Goal: Book appointment/travel/reservation

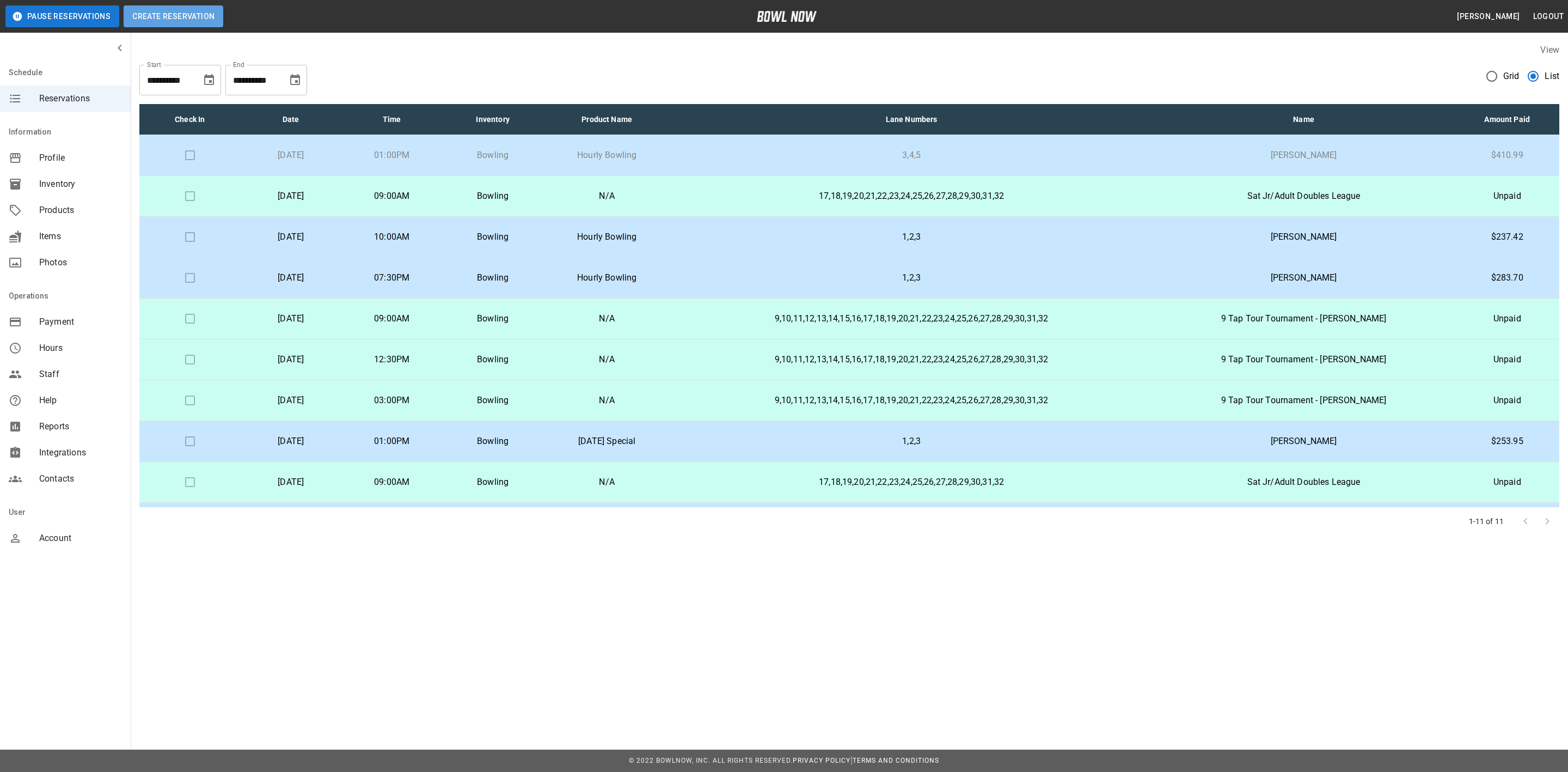
click at [208, 20] on button "Create Reservation" at bounding box center [174, 16] width 100 height 22
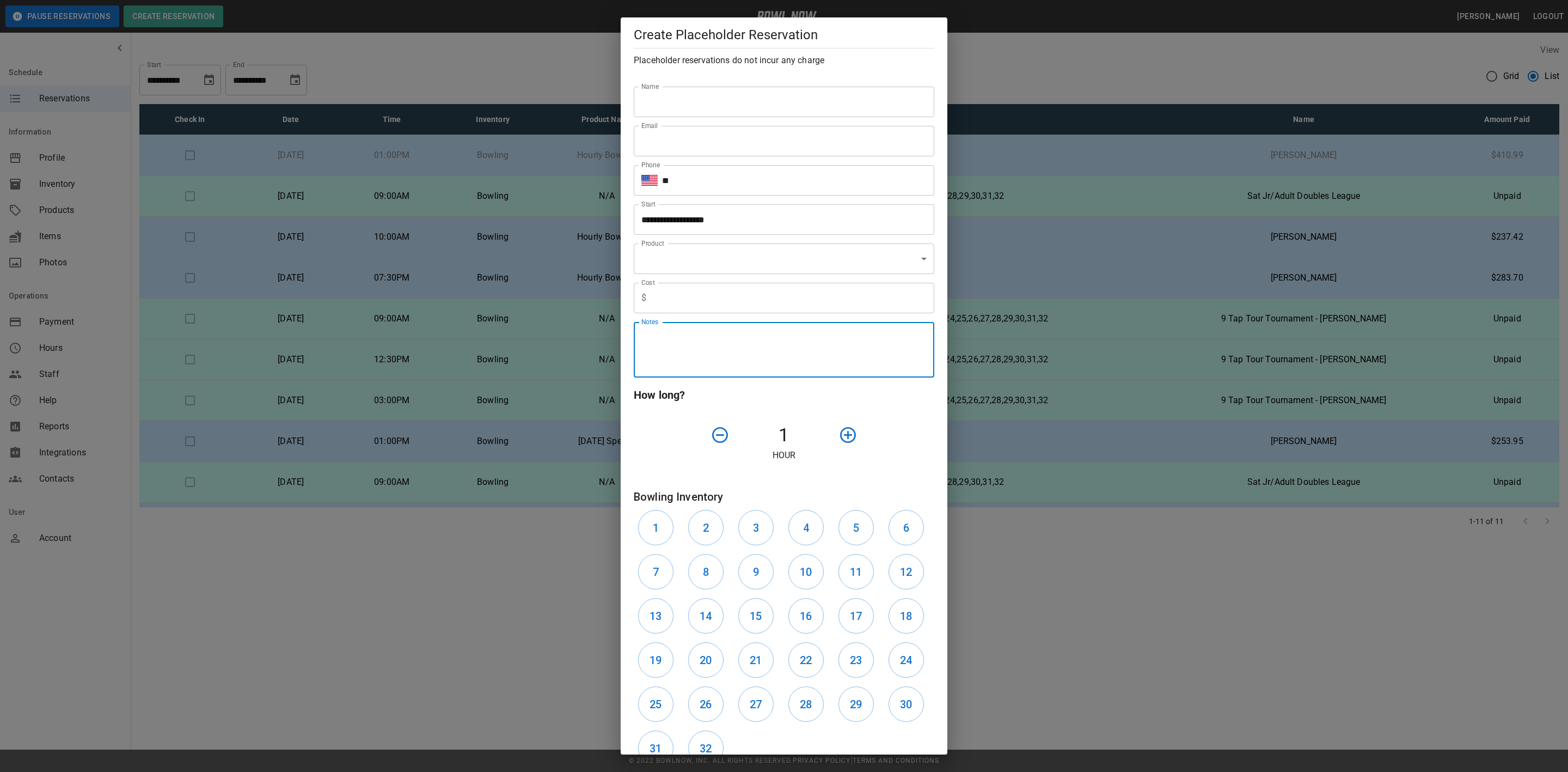
click at [701, 340] on textarea "Notes" at bounding box center [783, 349] width 285 height 37
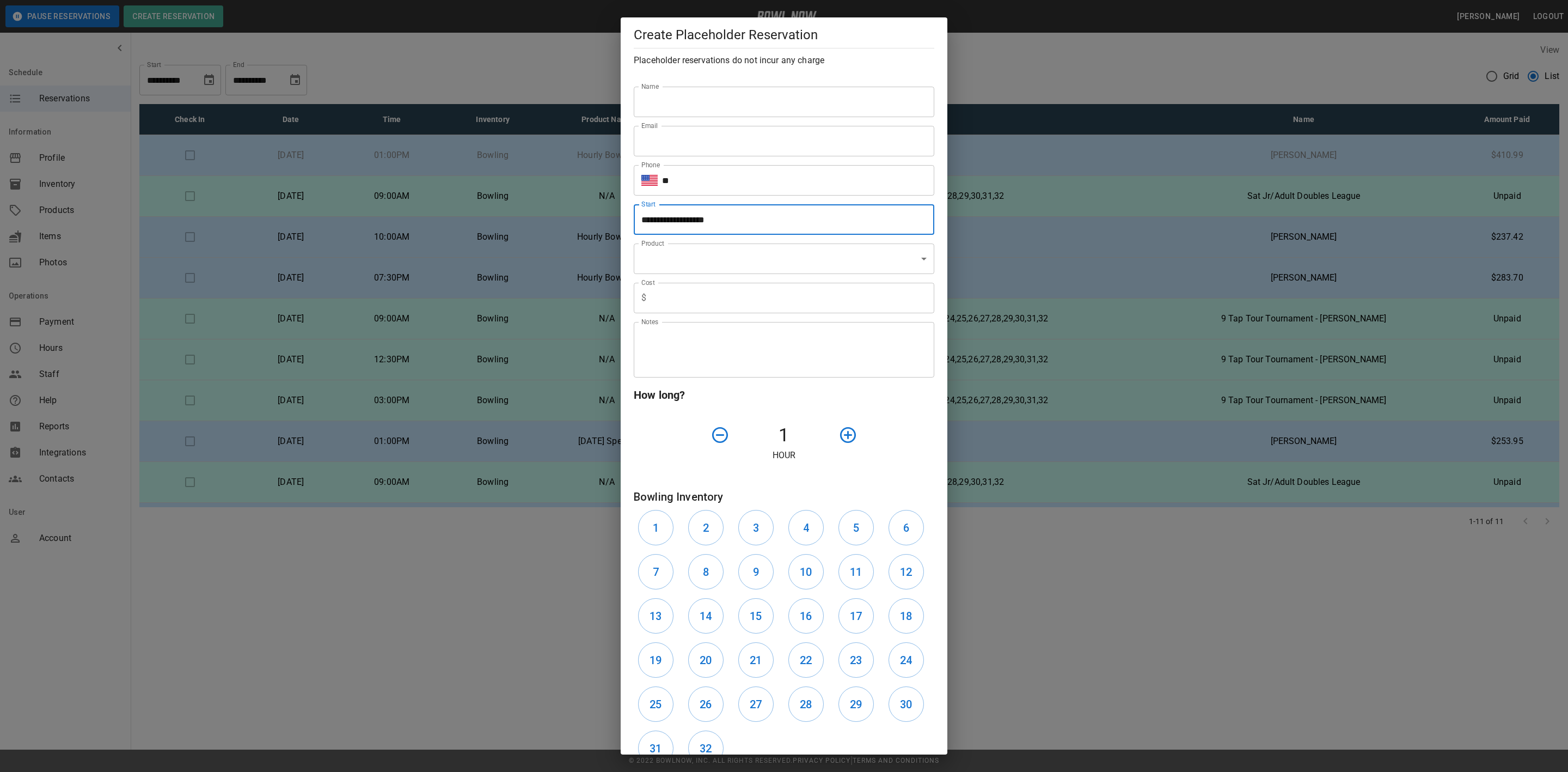
click at [706, 216] on input "**********" at bounding box center [780, 219] width 293 height 31
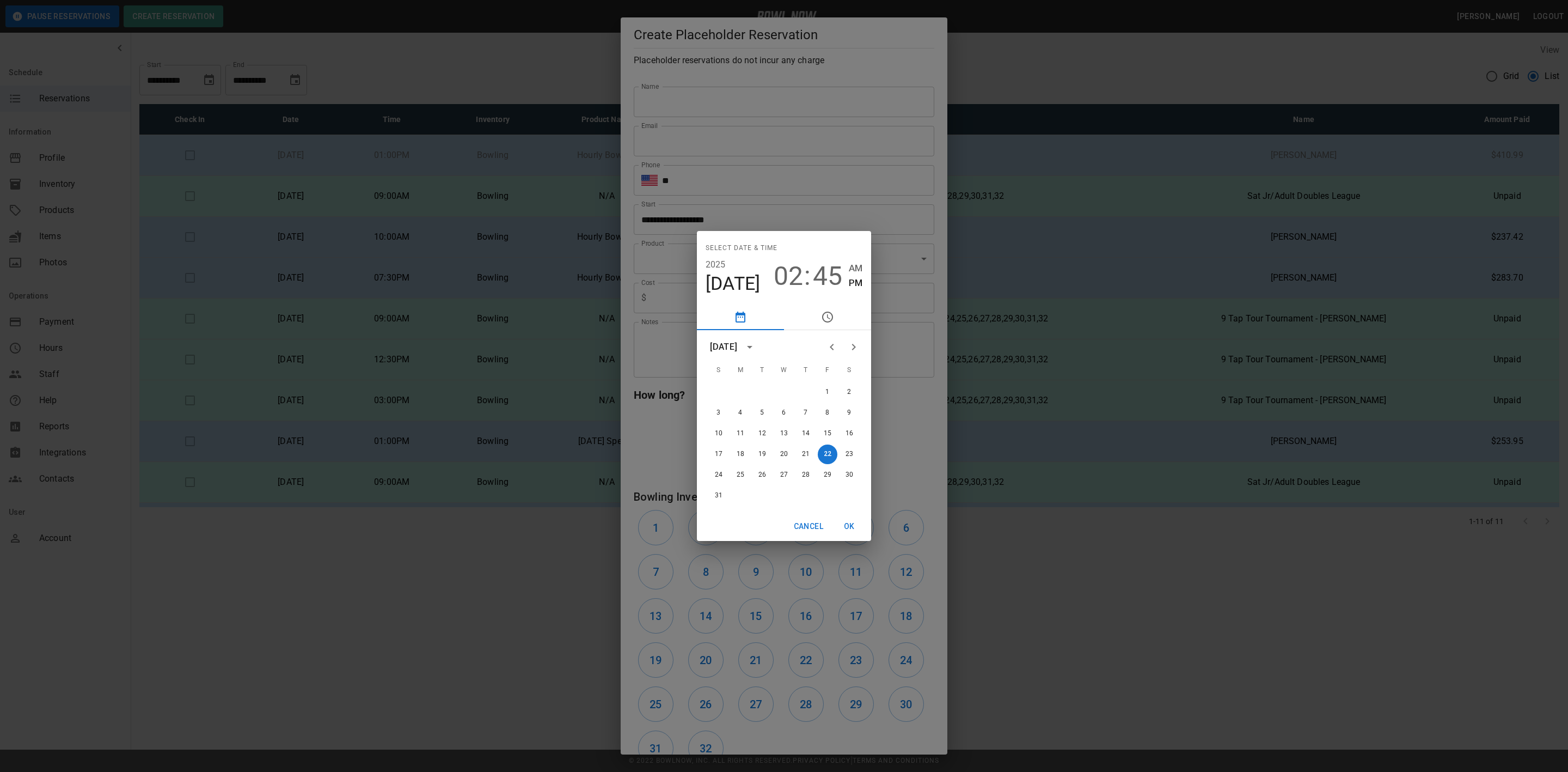
click at [755, 212] on div "Select date & time 2025 Aug 22 02 : 45 AM PM August 2025 S M T W T F S 1 2 3 4 …" at bounding box center [784, 386] width 1568 height 772
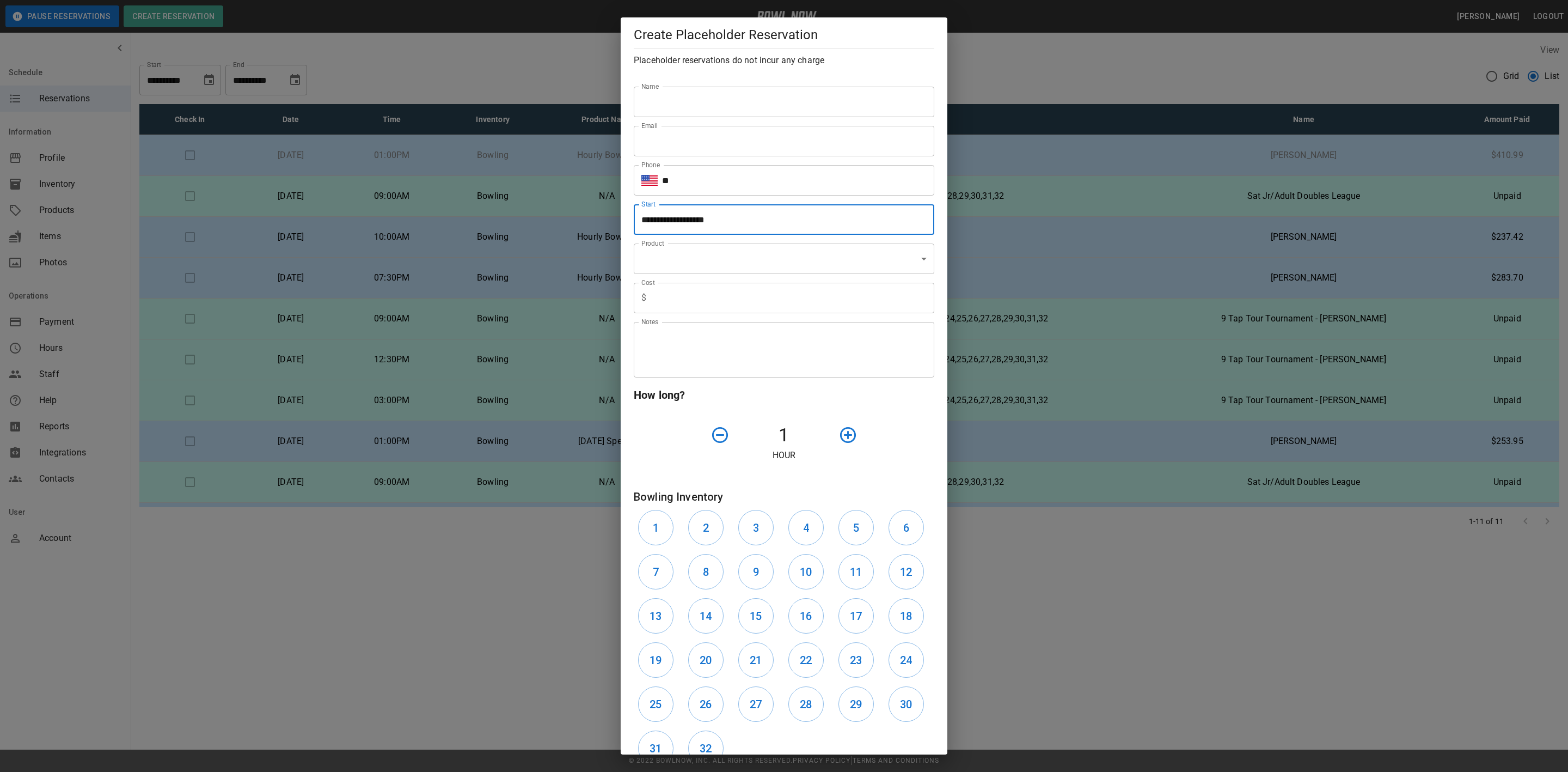
click at [676, 294] on input "text" at bounding box center [792, 298] width 283 height 31
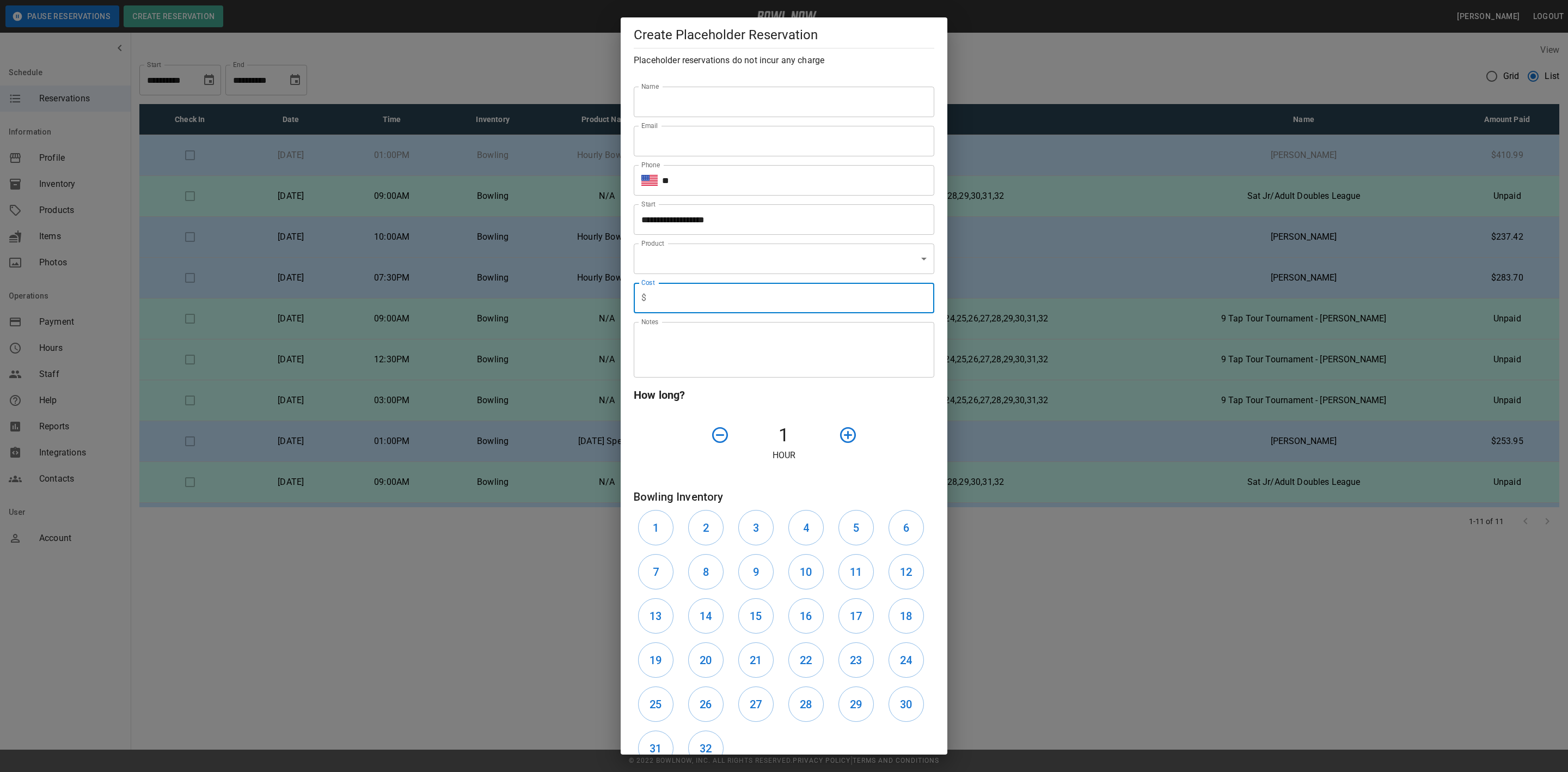
click at [765, 335] on textarea "Notes" at bounding box center [783, 349] width 285 height 37
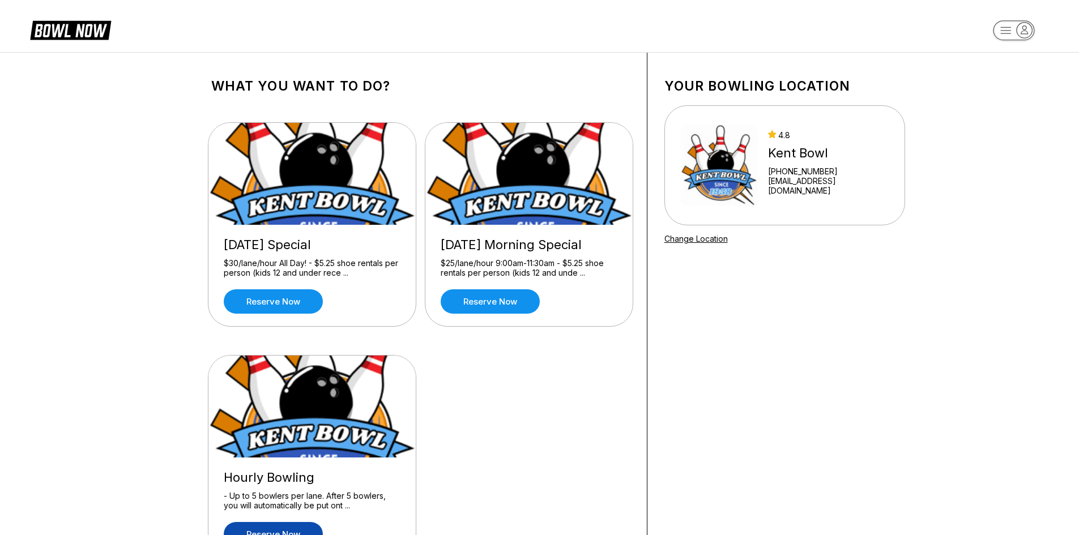
click at [261, 525] on link "Reserve now" at bounding box center [273, 534] width 99 height 24
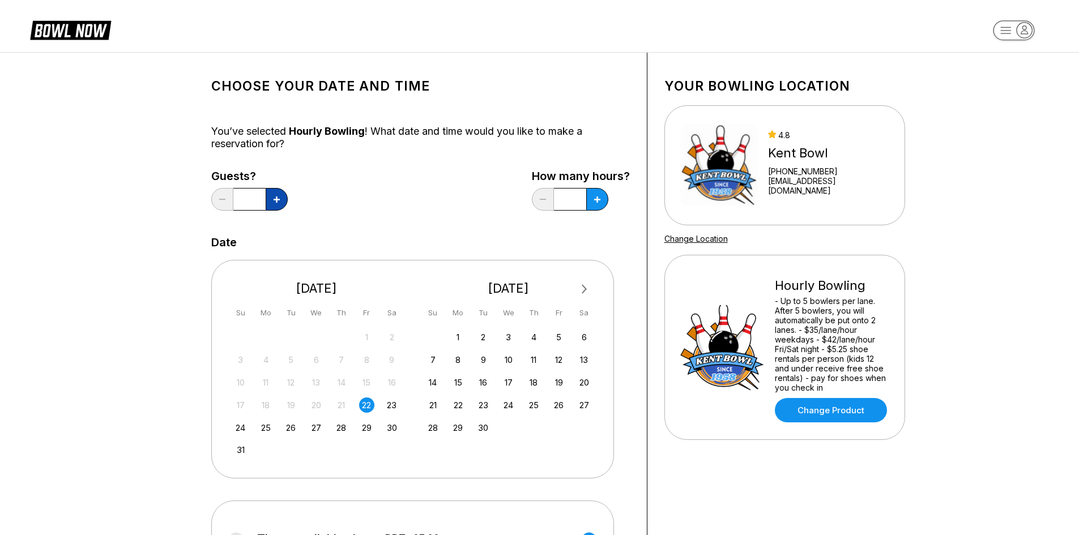
click at [278, 199] on icon at bounding box center [277, 200] width 6 height 6
type input "*"
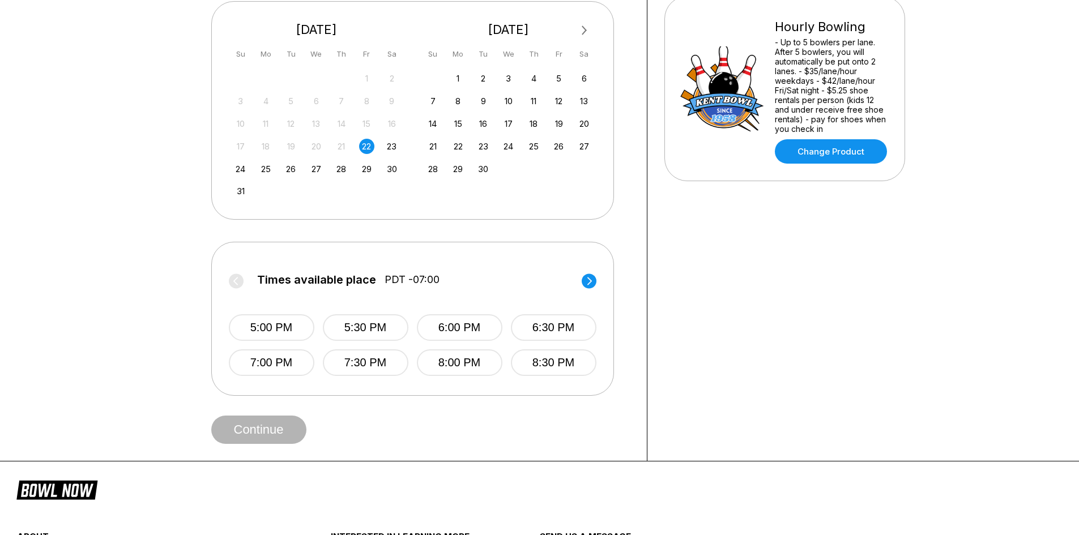
scroll to position [283, 0]
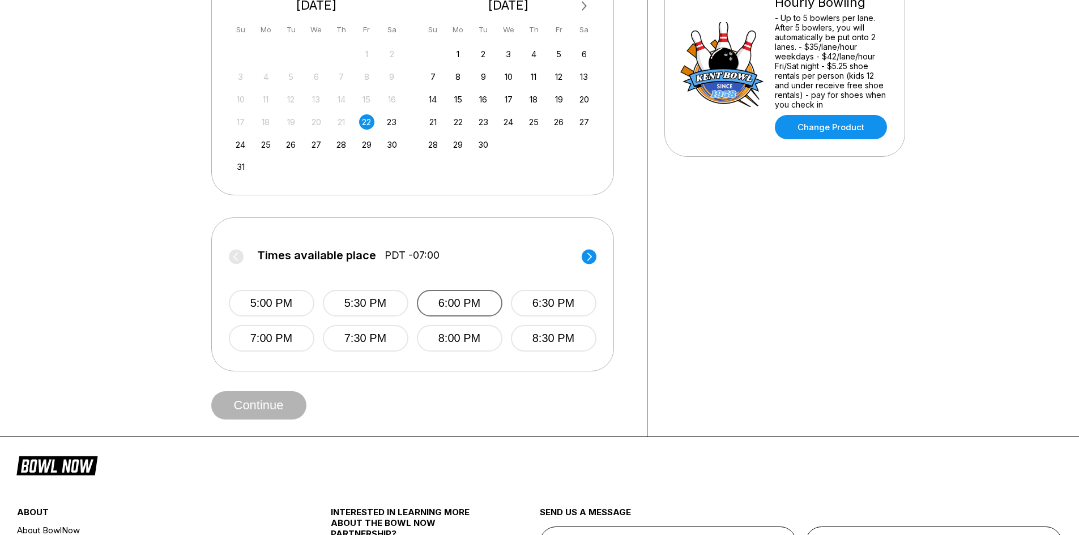
click at [475, 301] on button "6:00 PM" at bounding box center [460, 303] width 86 height 27
click at [267, 402] on button "Continue" at bounding box center [258, 406] width 95 height 28
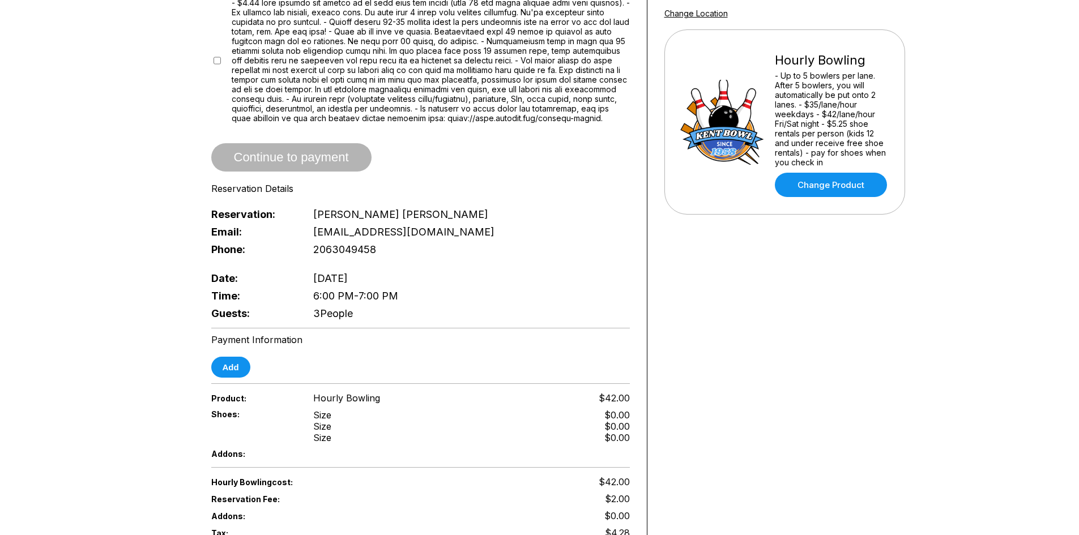
scroll to position [227, 0]
click at [232, 365] on button "Add" at bounding box center [230, 366] width 39 height 21
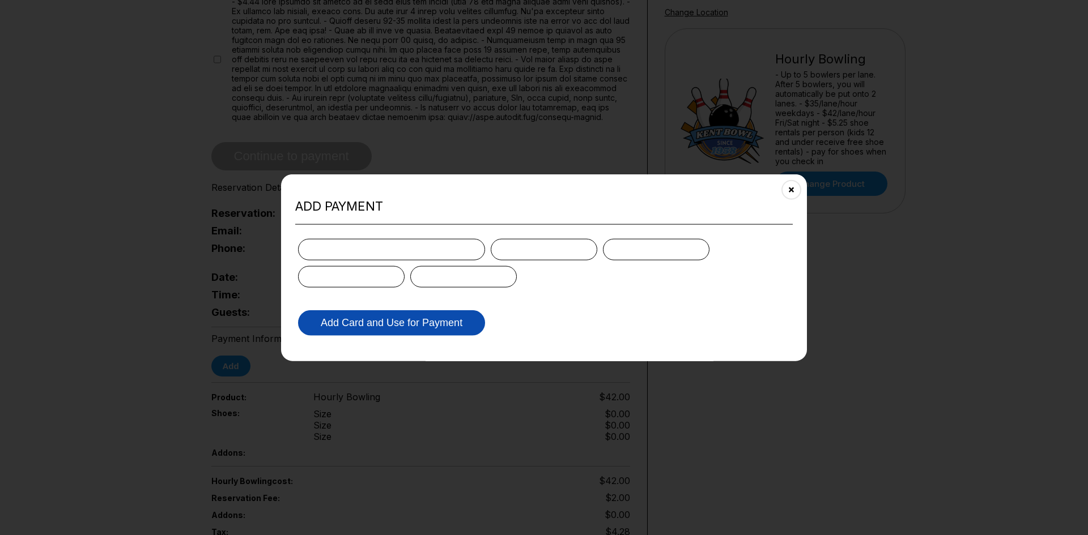
click at [365, 320] on button "Add Card and Use for Payment" at bounding box center [391, 322] width 187 height 25
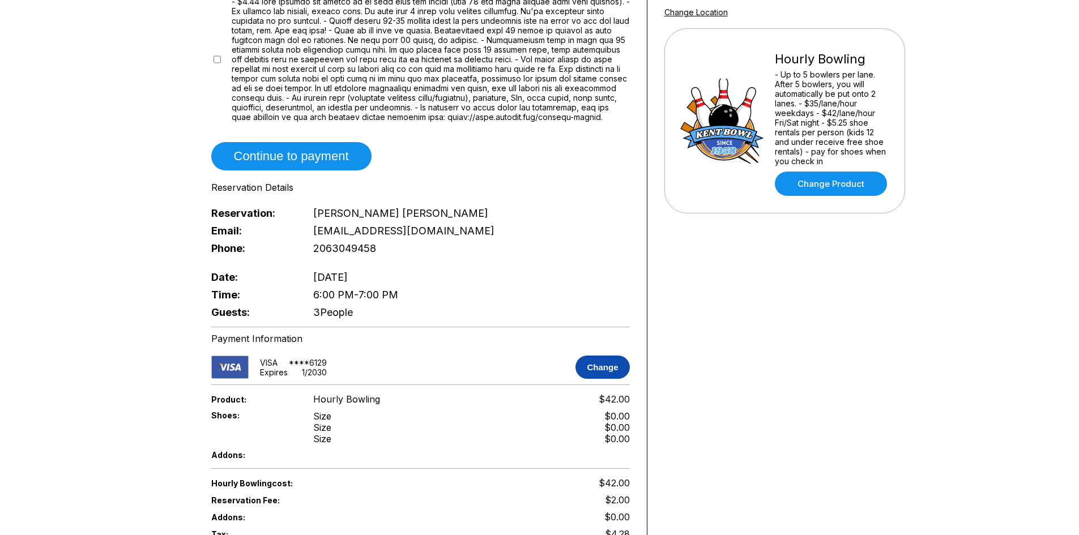
click at [602, 364] on button "Change" at bounding box center [603, 367] width 54 height 23
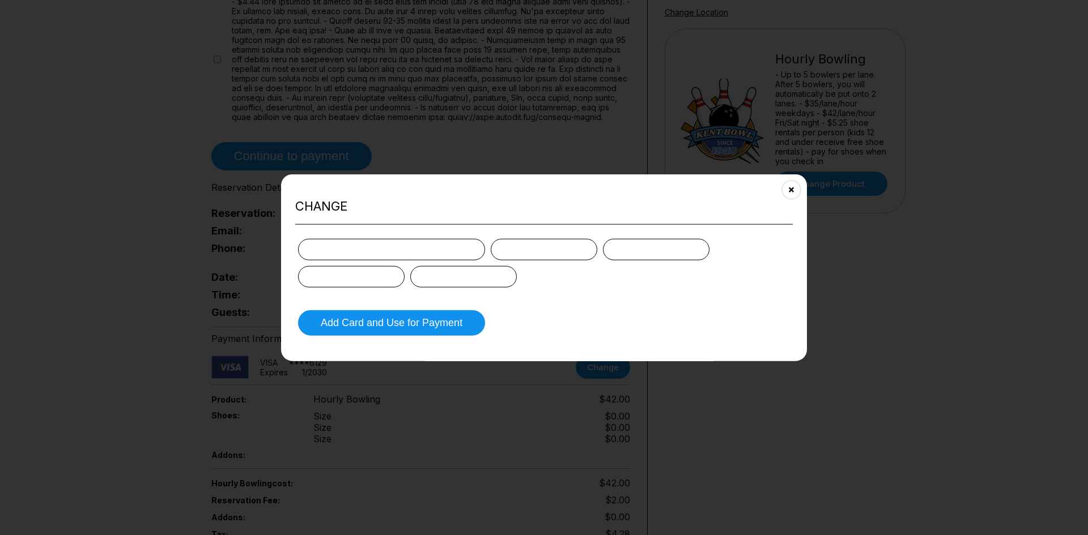
click at [329, 246] on div at bounding box center [391, 250] width 187 height 22
click at [321, 253] on div at bounding box center [391, 250] width 187 height 22
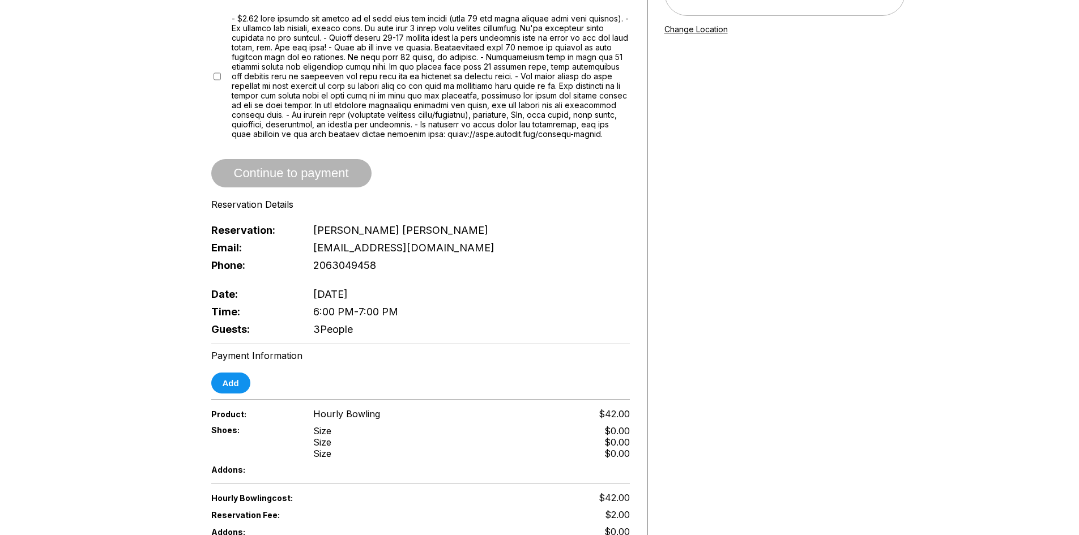
scroll to position [227, 0]
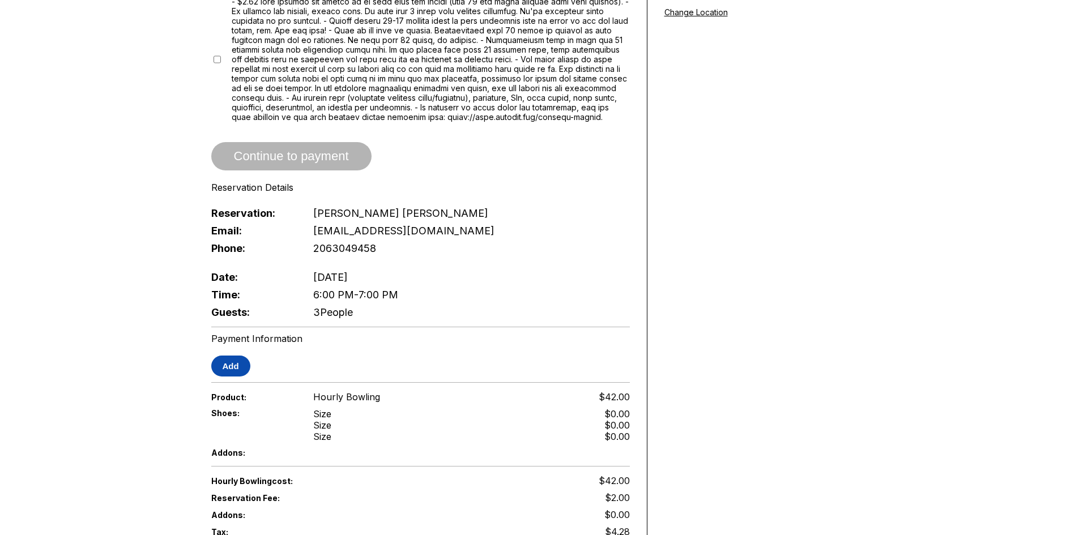
click at [236, 366] on button "Add" at bounding box center [230, 366] width 39 height 21
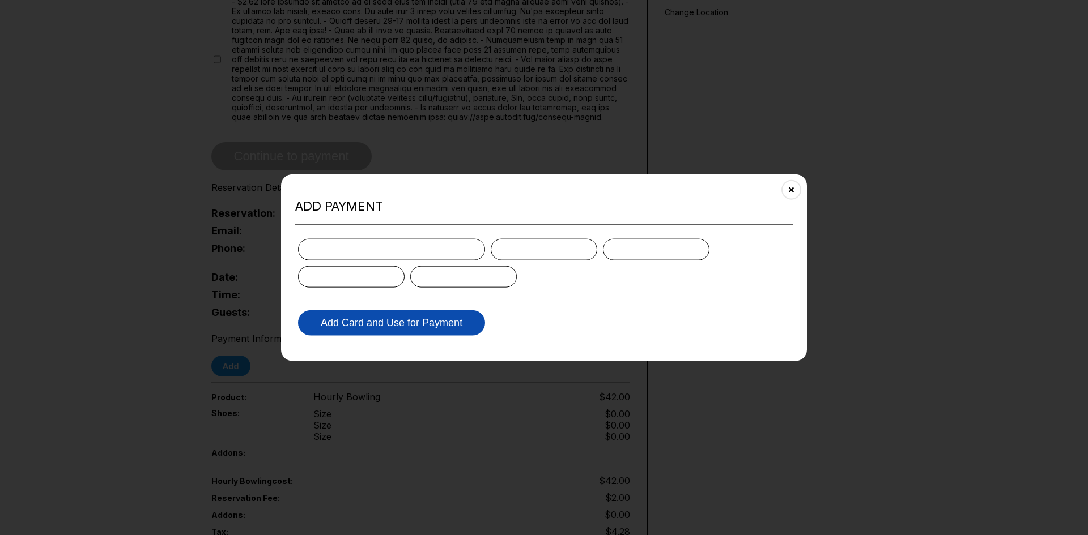
click at [356, 322] on button "Add Card and Use for Payment" at bounding box center [391, 322] width 187 height 25
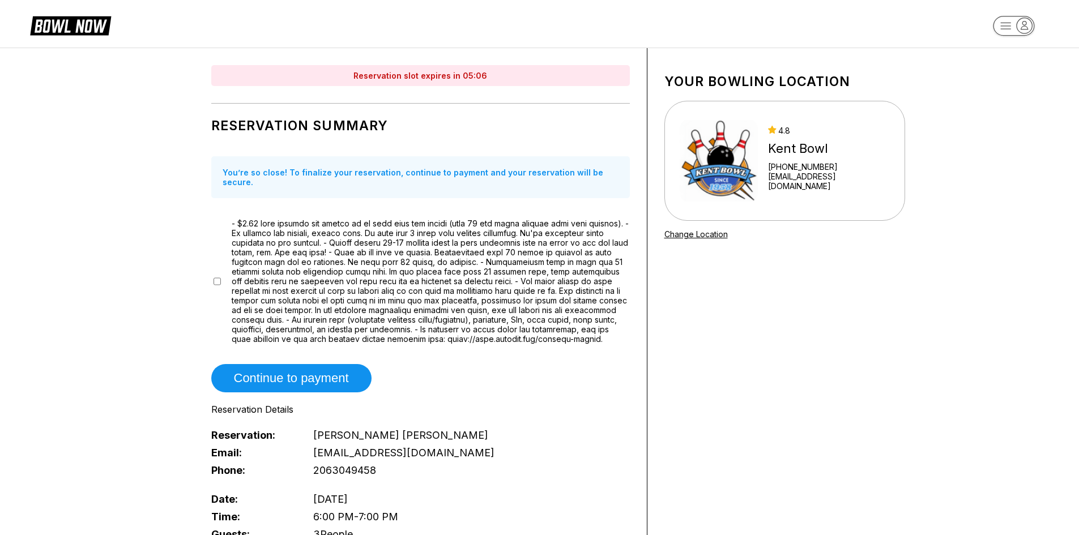
scroll to position [0, 0]
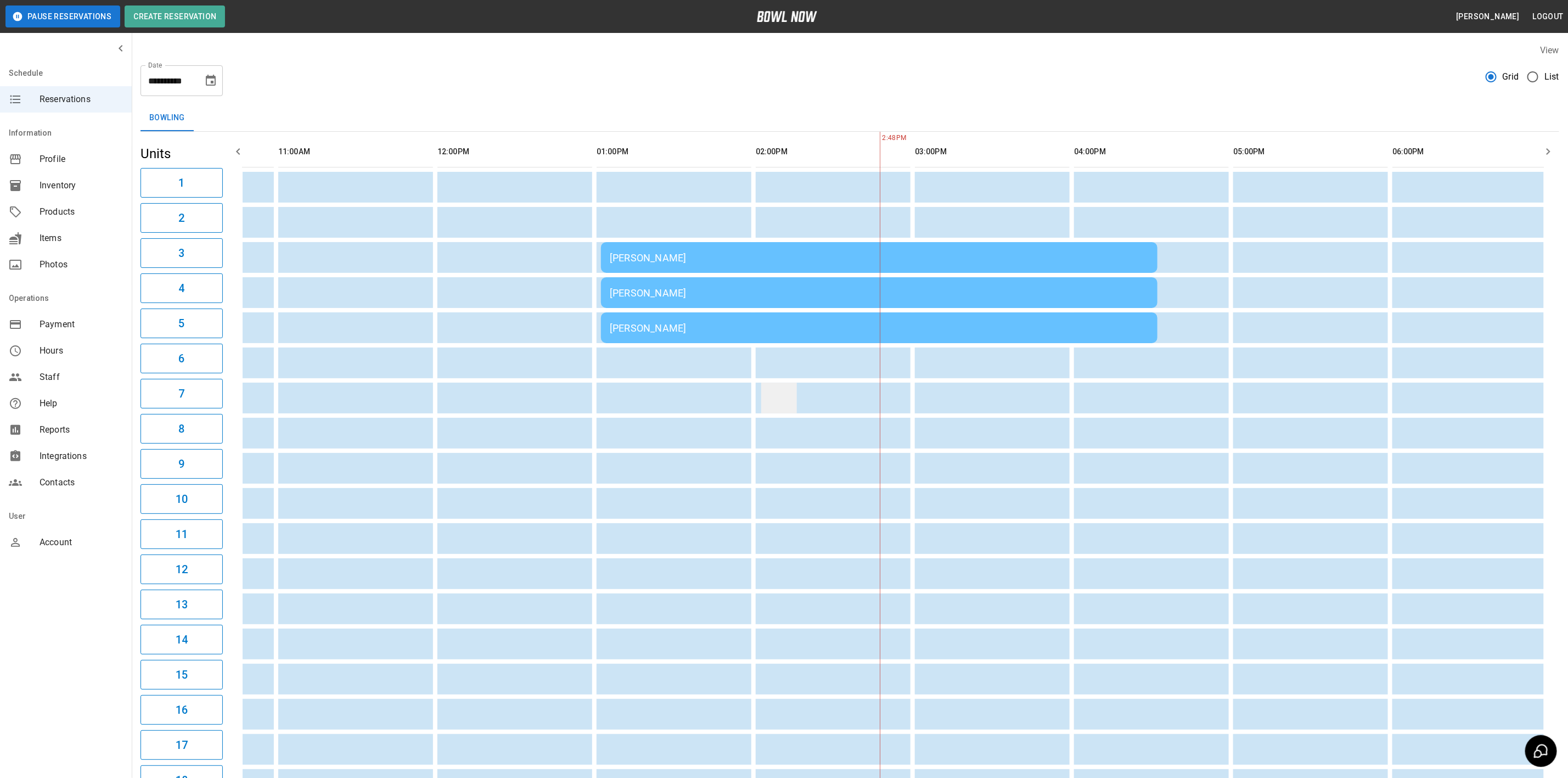
drag, startPoint x: 815, startPoint y: 376, endPoint x: 767, endPoint y: 397, distance: 52.4
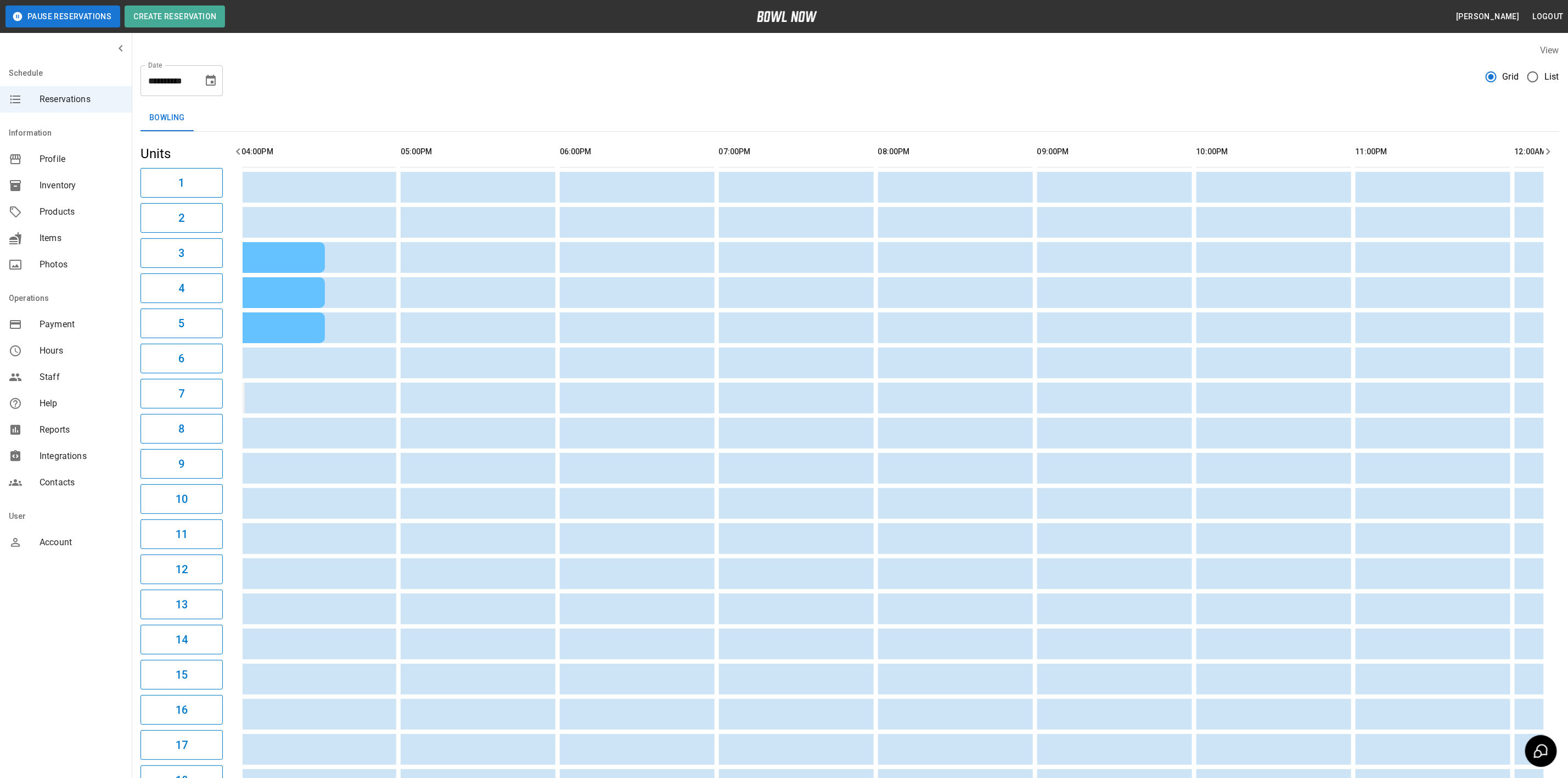
drag, startPoint x: 832, startPoint y: 405, endPoint x: 909, endPoint y: 411, distance: 77.2
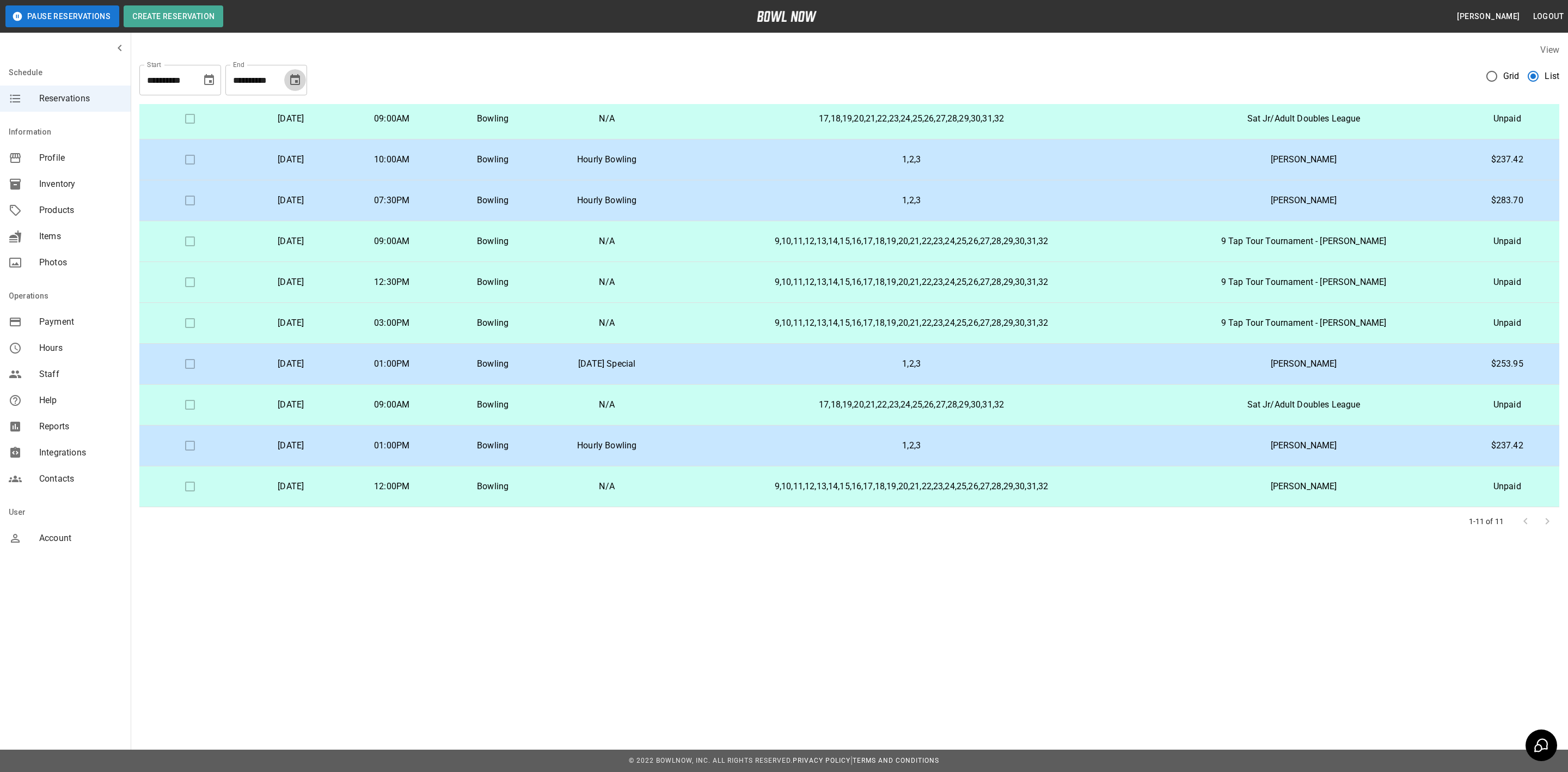
click at [293, 84] on icon "Choose date, selected date is Sep 22, 2025" at bounding box center [295, 80] width 13 height 13
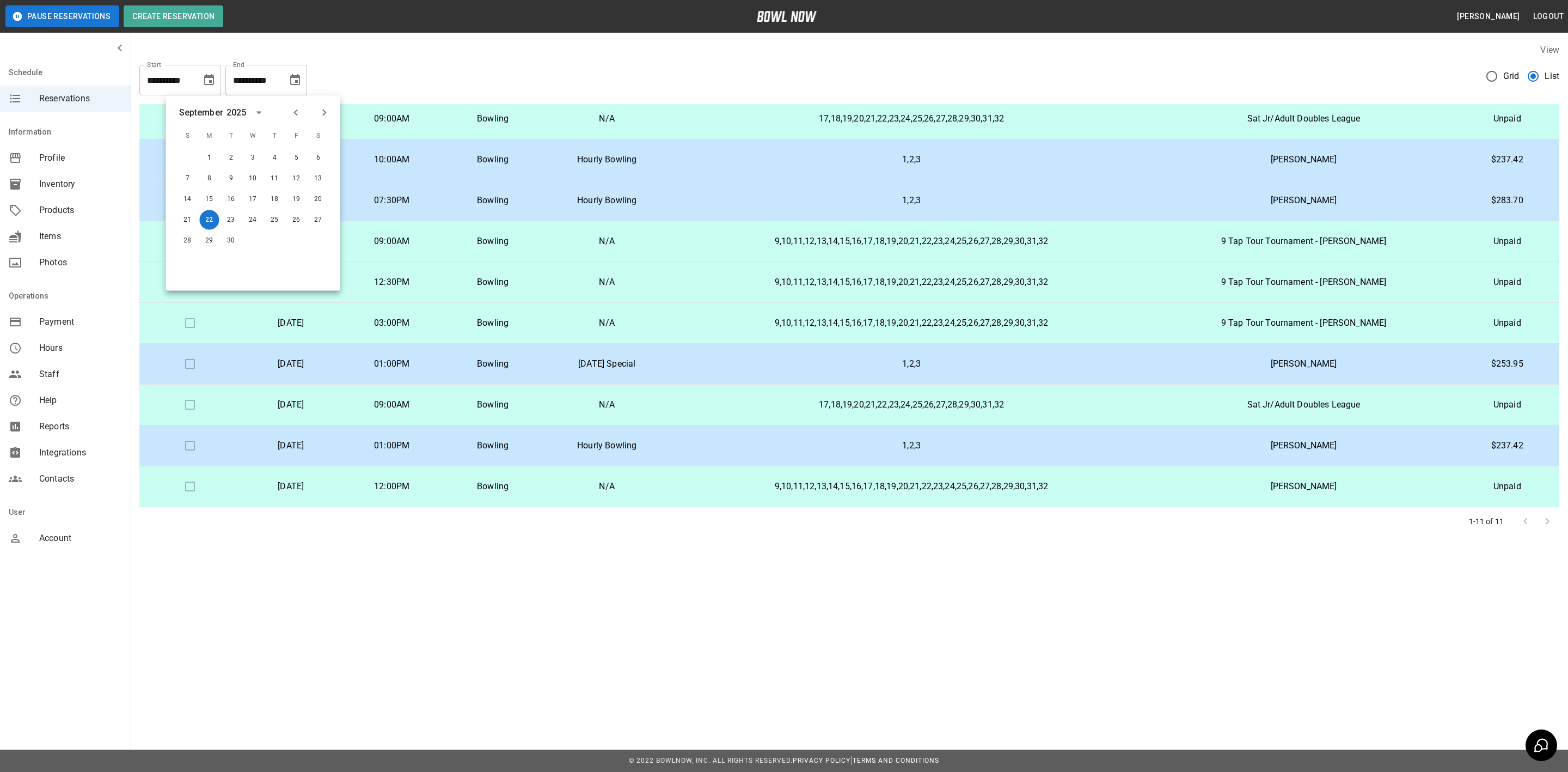
click at [322, 116] on icon "Next month" at bounding box center [325, 112] width 13 height 13
click at [253, 243] on button "31" at bounding box center [253, 240] width 19 height 19
type input "**********"
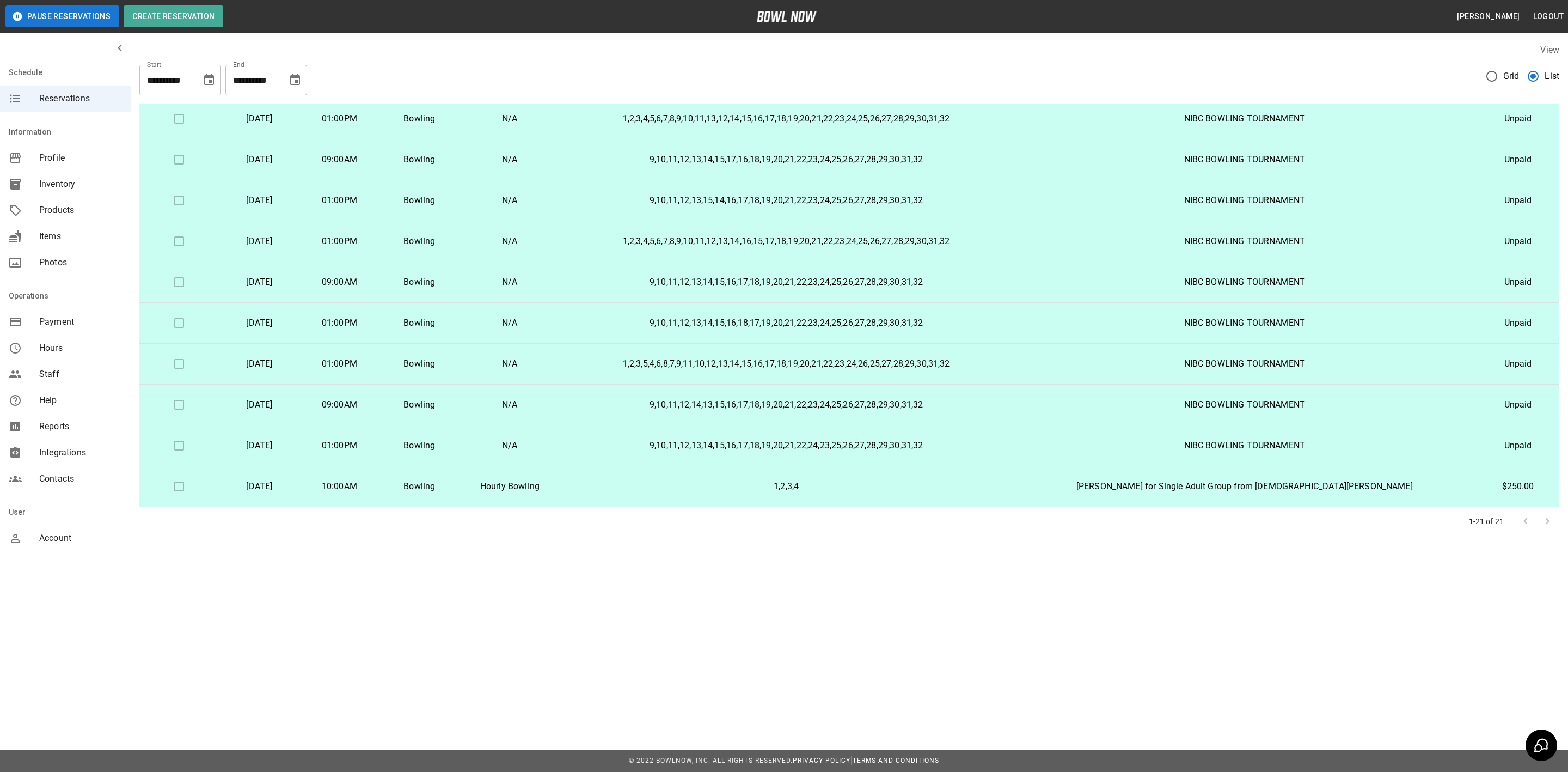
click at [794, 487] on p "1,2,3,4" at bounding box center [786, 486] width 434 height 13
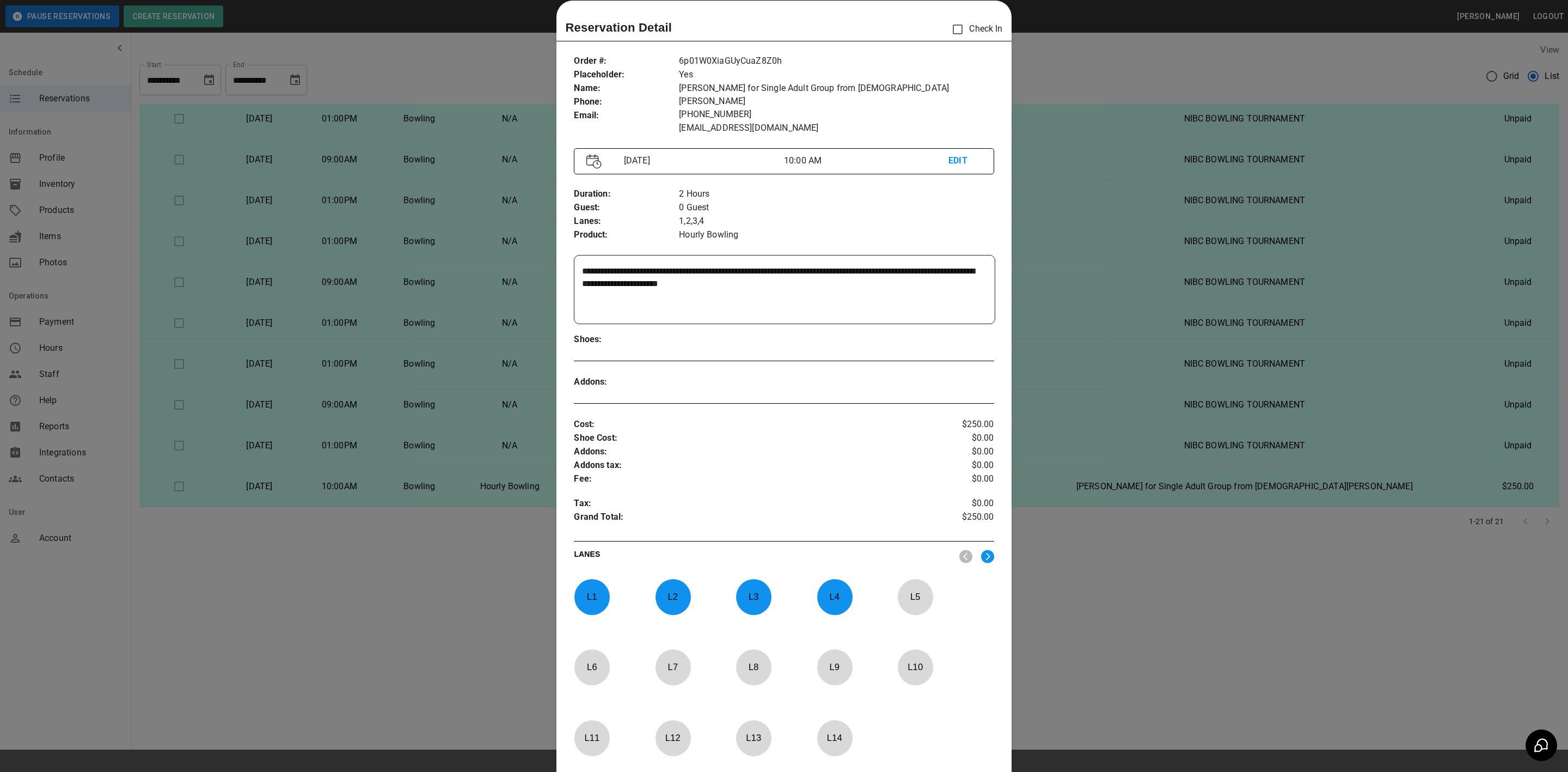
click at [954, 154] on p "EDIT" at bounding box center [965, 161] width 33 height 13
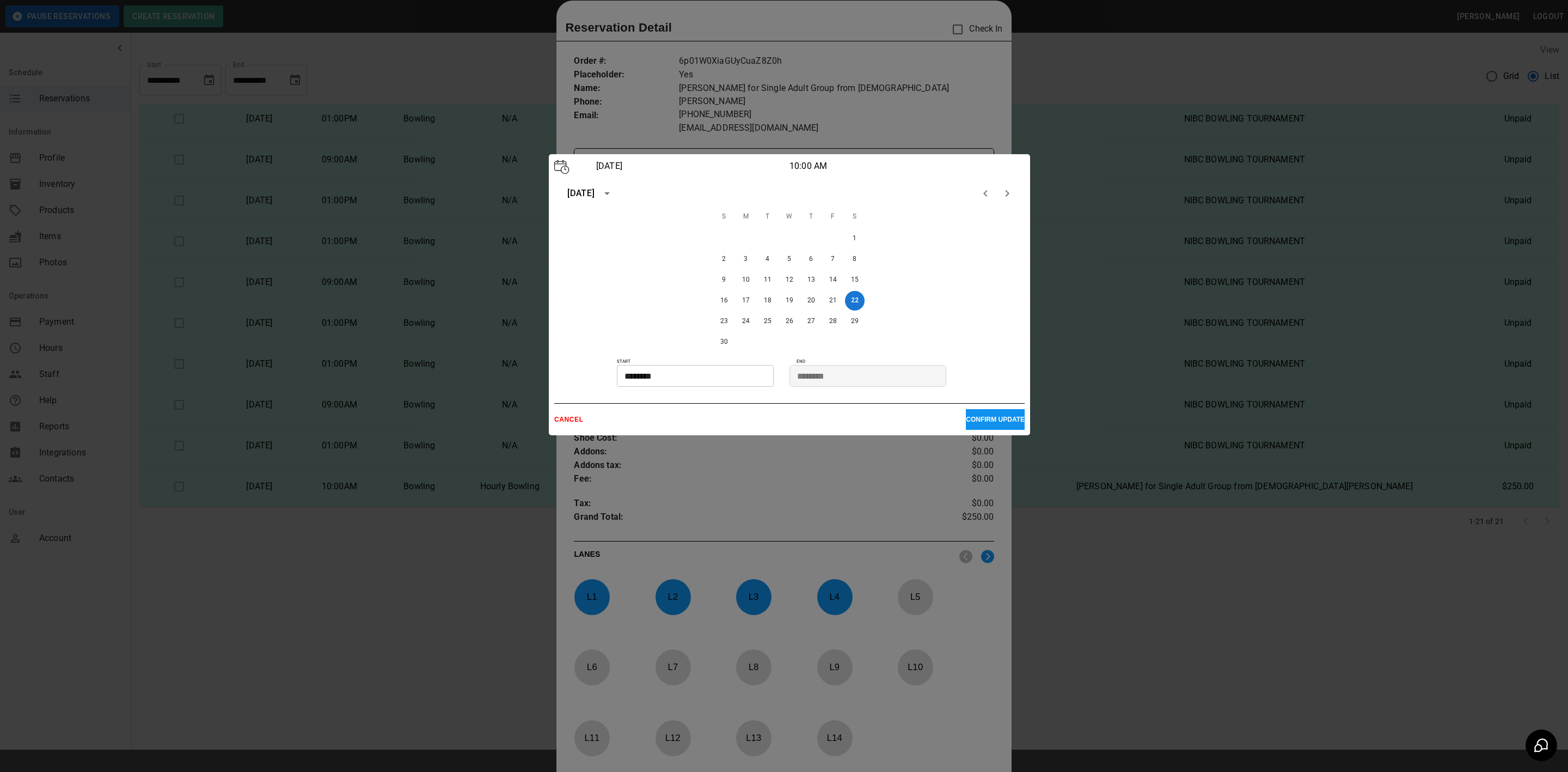
click at [557, 417] on p "CANCEL" at bounding box center [760, 419] width 411 height 8
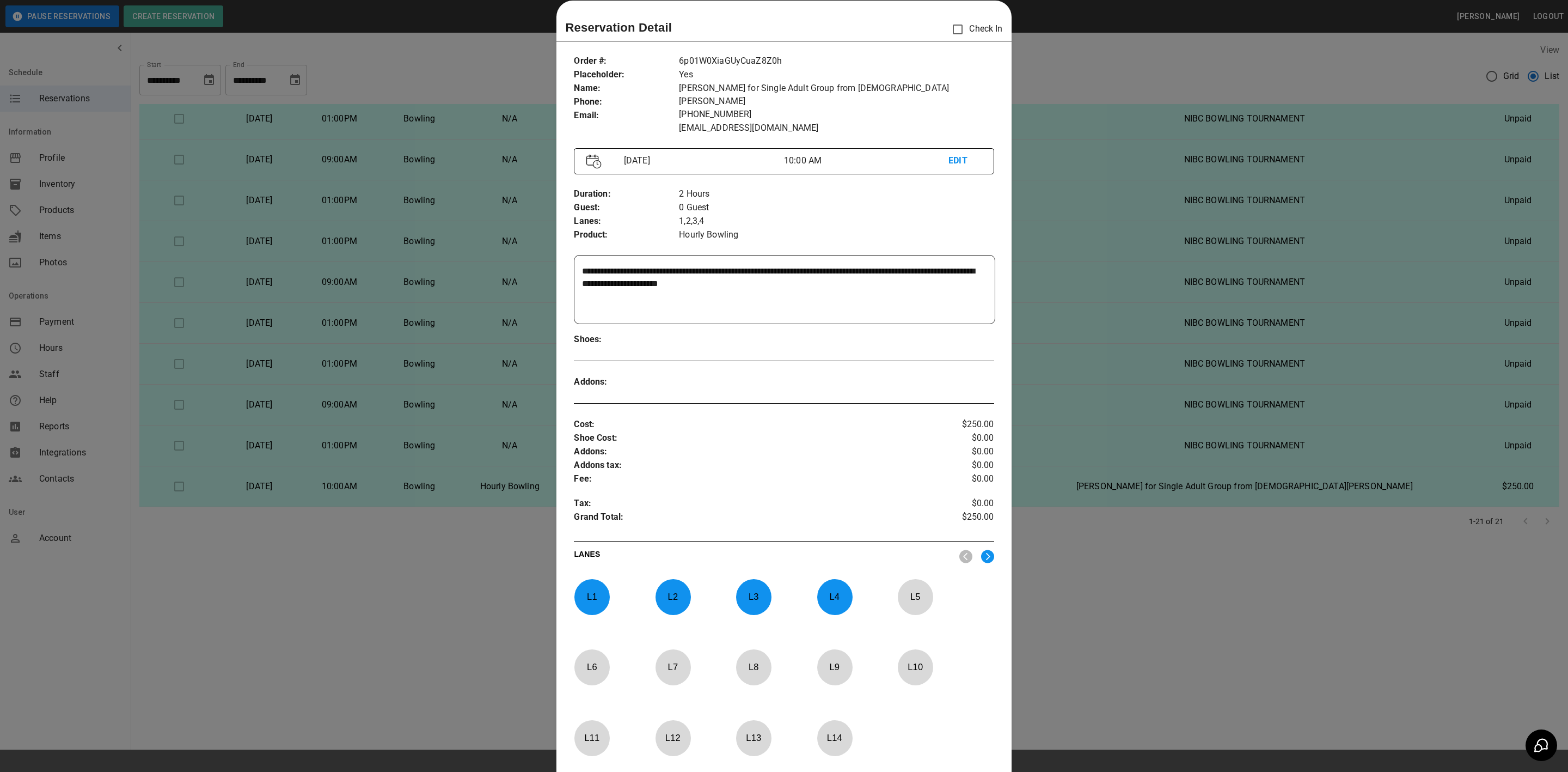
click at [764, 268] on textarea "**********" at bounding box center [783, 289] width 402 height 50
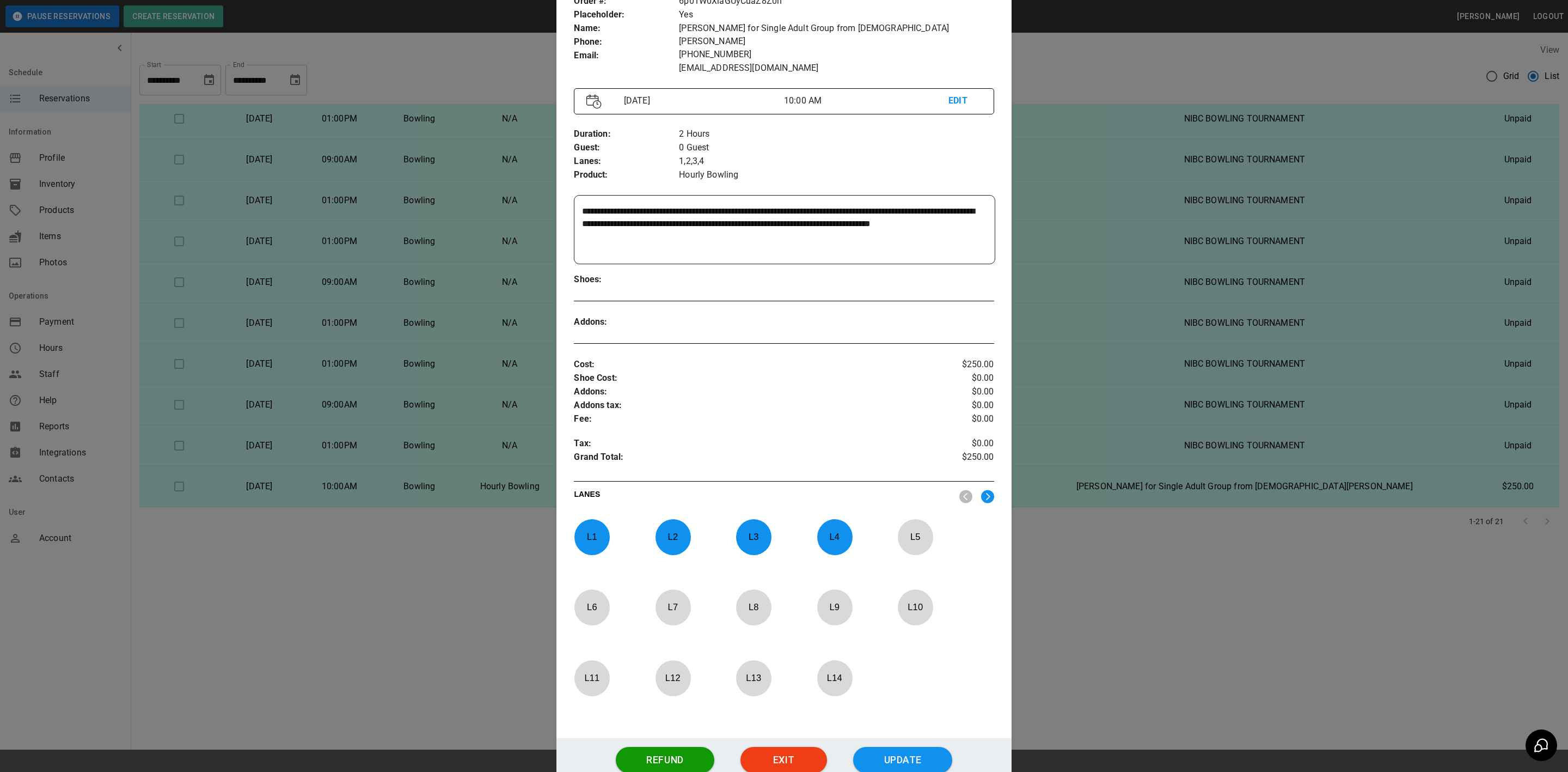
scroll to position [151, 0]
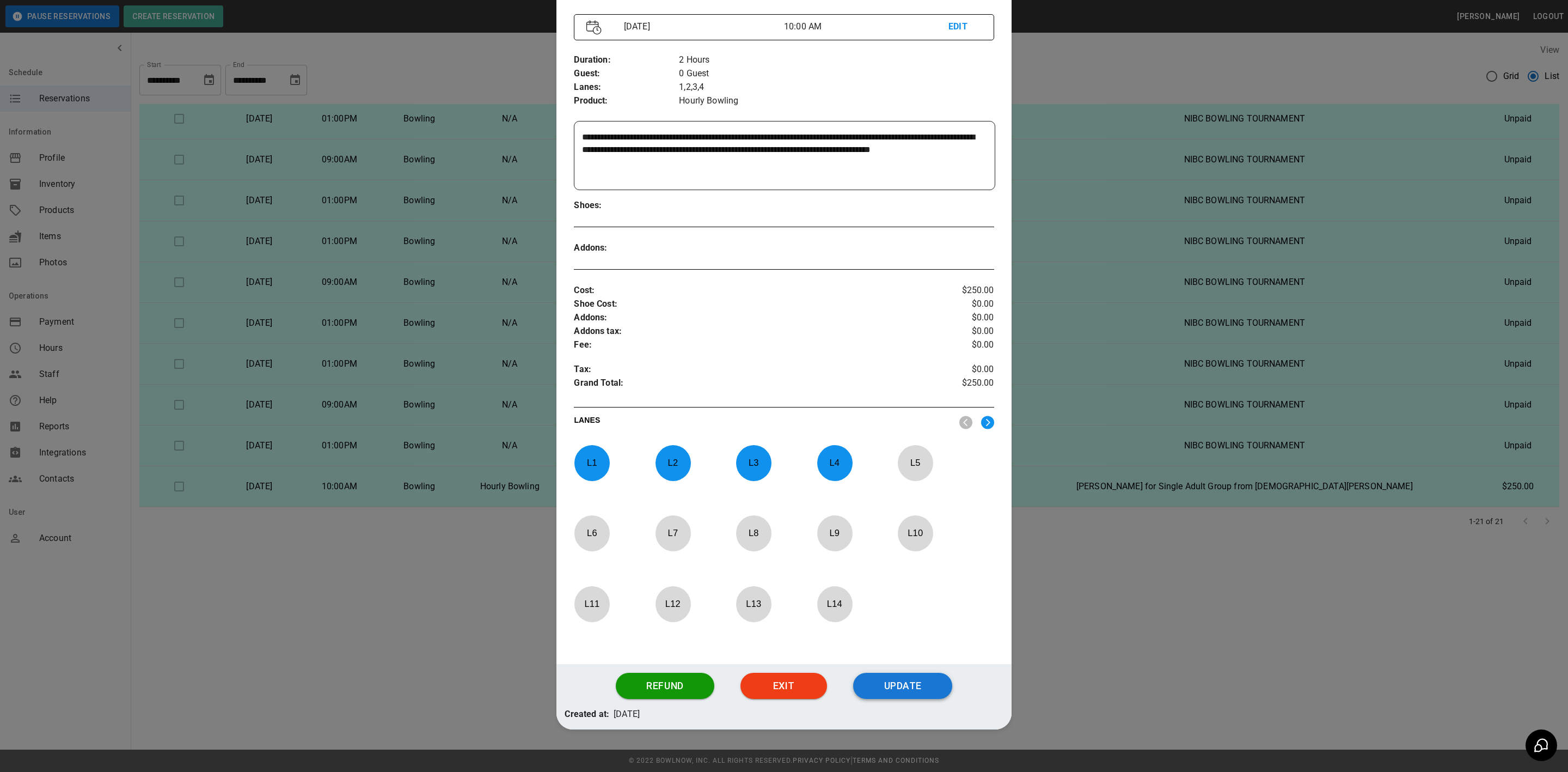
type textarea "**********"
click at [917, 680] on button "Update" at bounding box center [902, 685] width 99 height 26
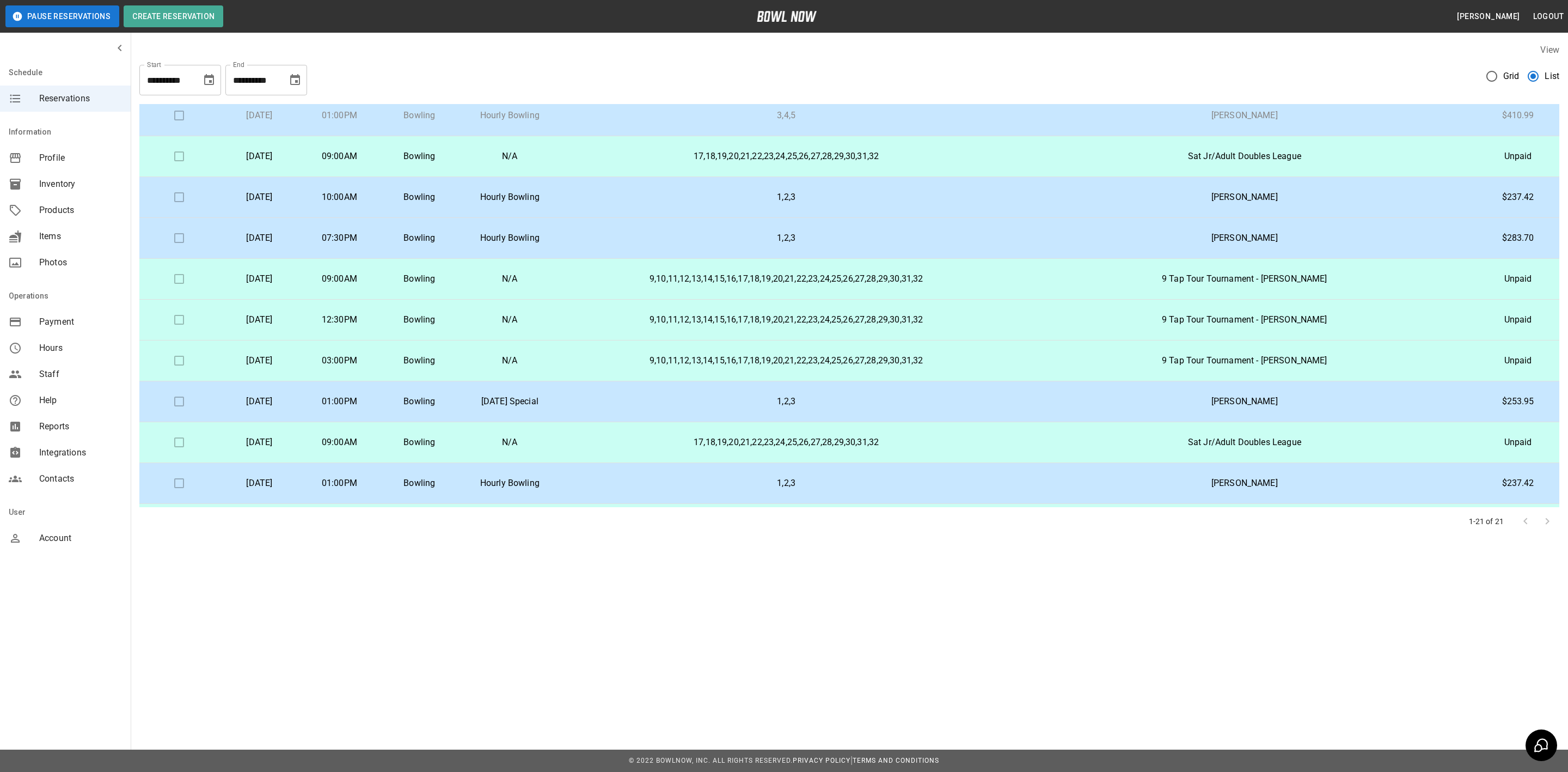
scroll to position [0, 0]
